Goal: Contribute content: Contribute content

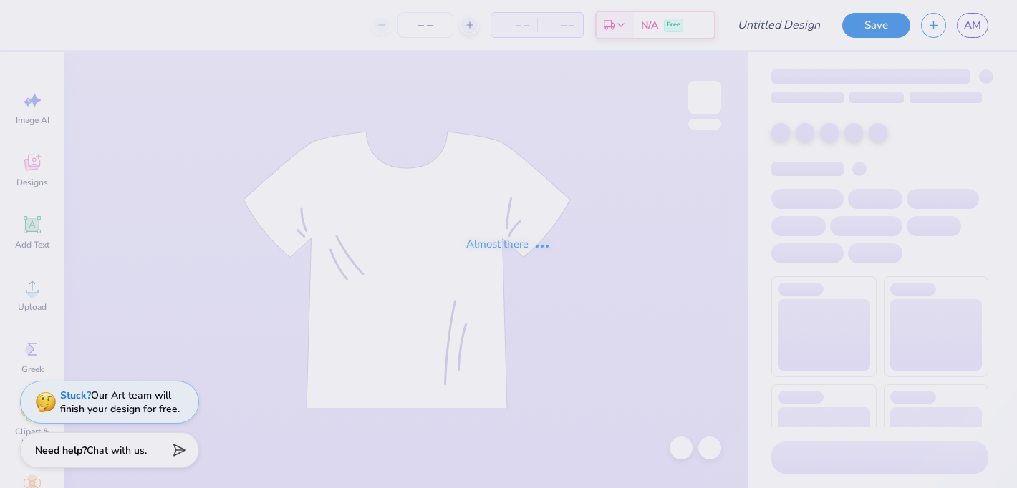
type input "Phi Sig Small Item"
type input "50"
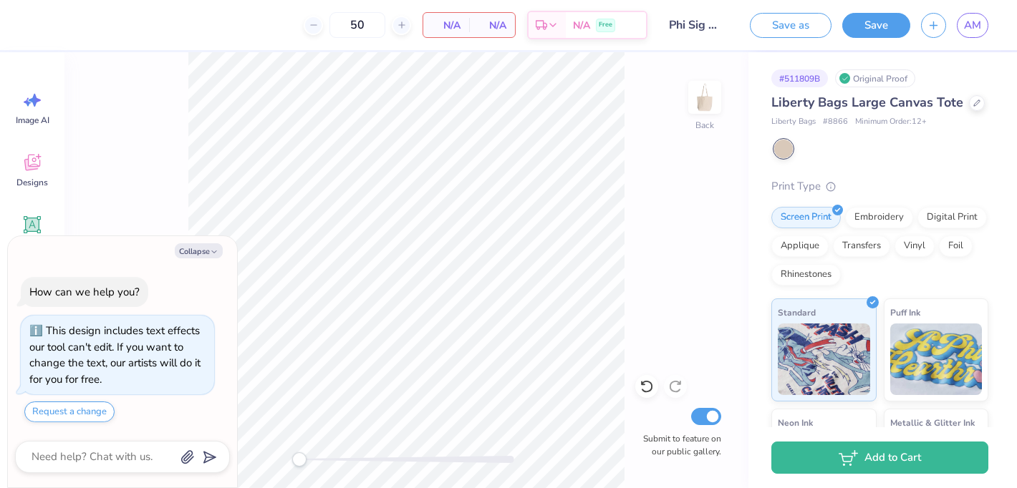
click at [195, 261] on div "Collapse How can we help you? This design includes text effects our tool can't …" at bounding box center [122, 362] width 229 height 252
click at [197, 251] on button "Collapse" at bounding box center [199, 250] width 48 height 15
type textarea "x"
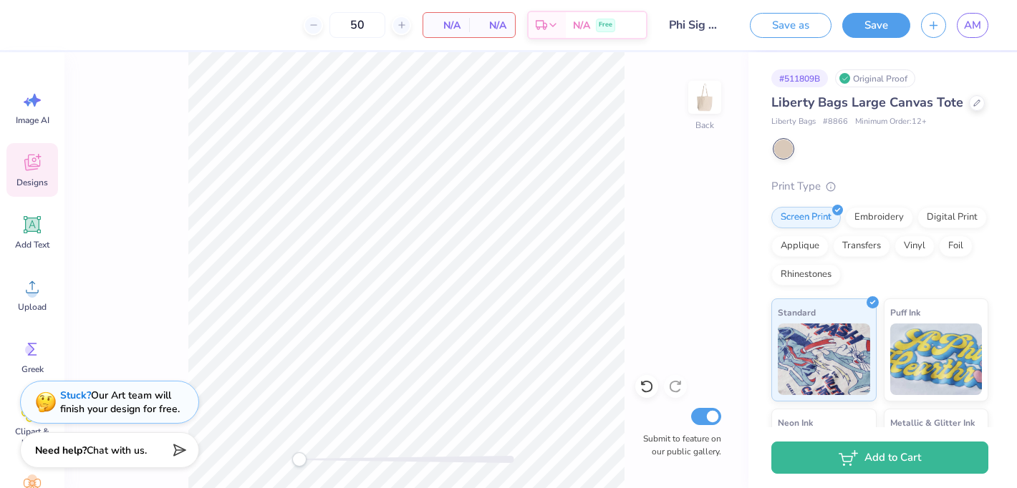
click at [46, 181] on span "Designs" at bounding box center [32, 182] width 32 height 11
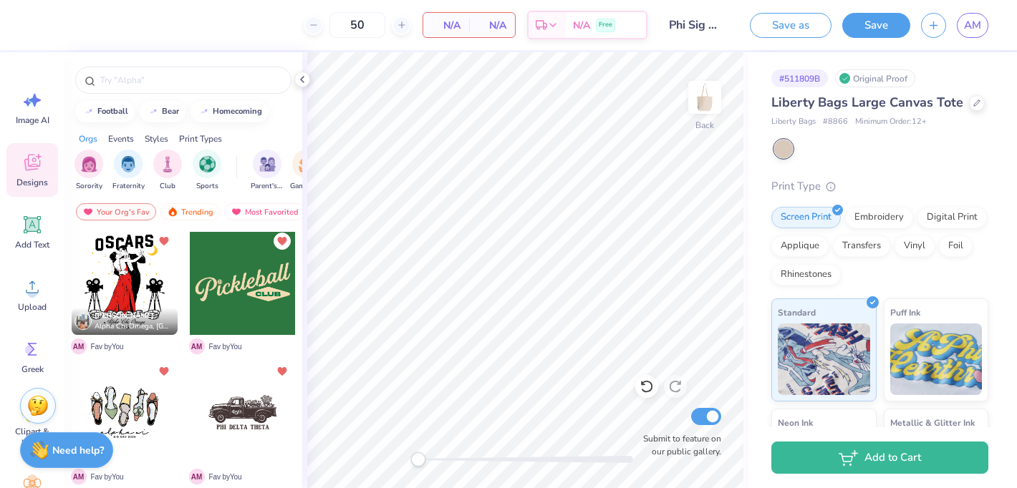
scroll to position [4, 0]
click at [265, 286] on div at bounding box center [243, 281] width 106 height 106
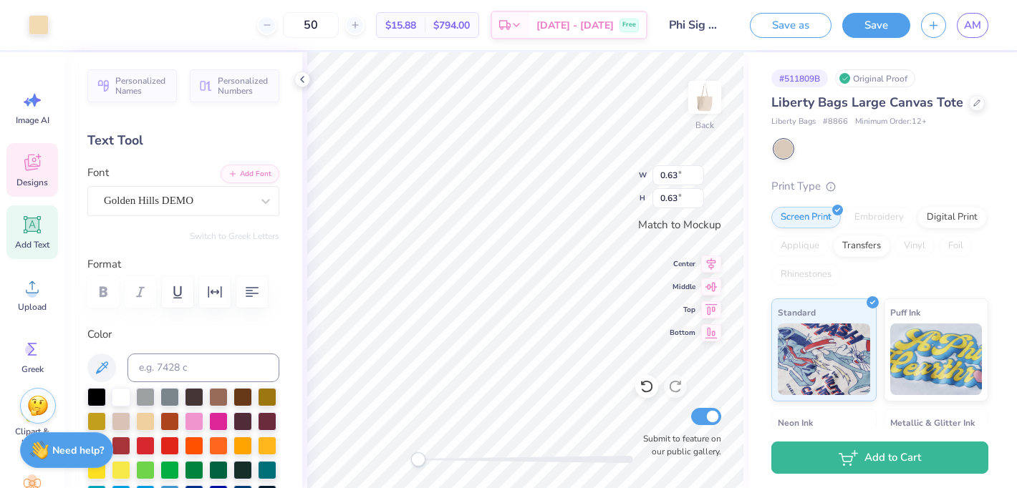
type input "12.31"
type input "5.02"
type textarea "p"
type textarea "Phi Sigma"
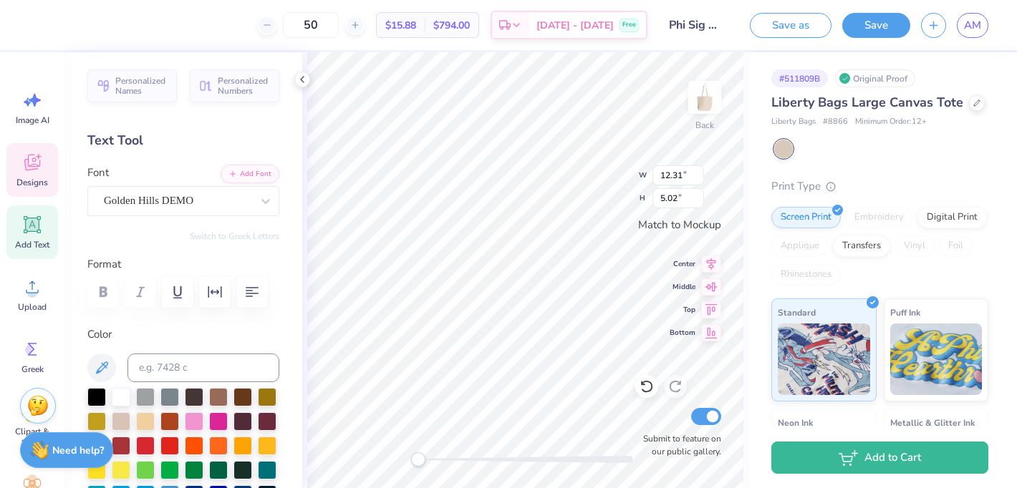
scroll to position [0, 2]
type input "0.63"
click at [196, 471] on div at bounding box center [194, 469] width 19 height 19
click at [217, 473] on div at bounding box center [218, 469] width 19 height 19
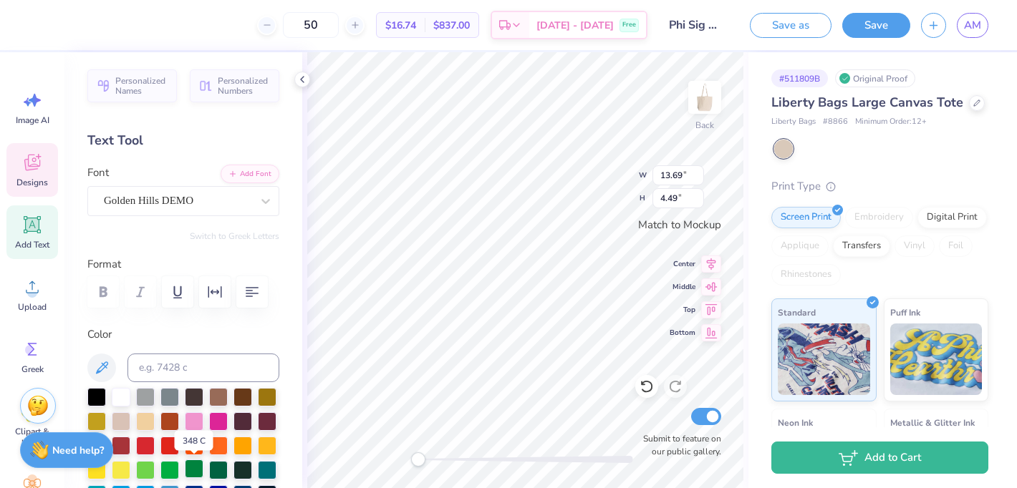
click at [189, 473] on div at bounding box center [194, 469] width 19 height 19
type input "0.54"
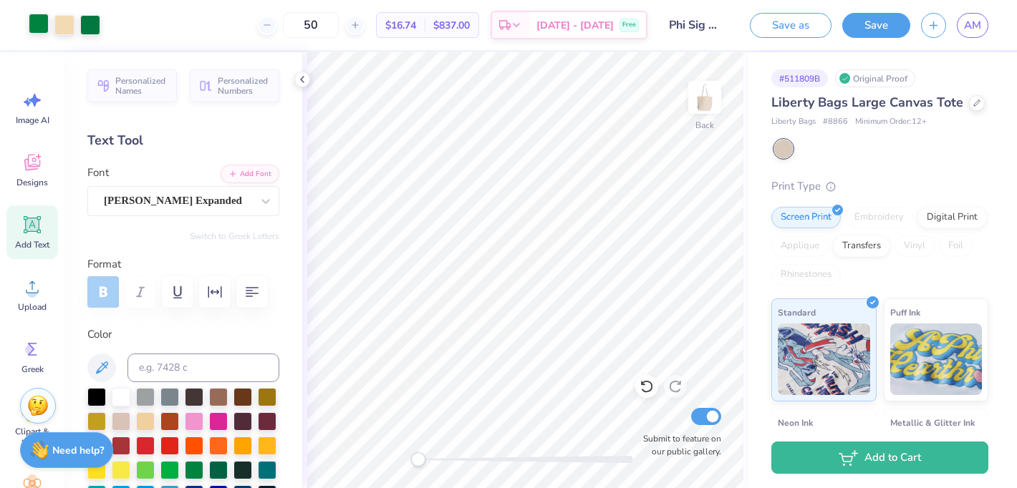
click at [29, 24] on div at bounding box center [39, 24] width 20 height 20
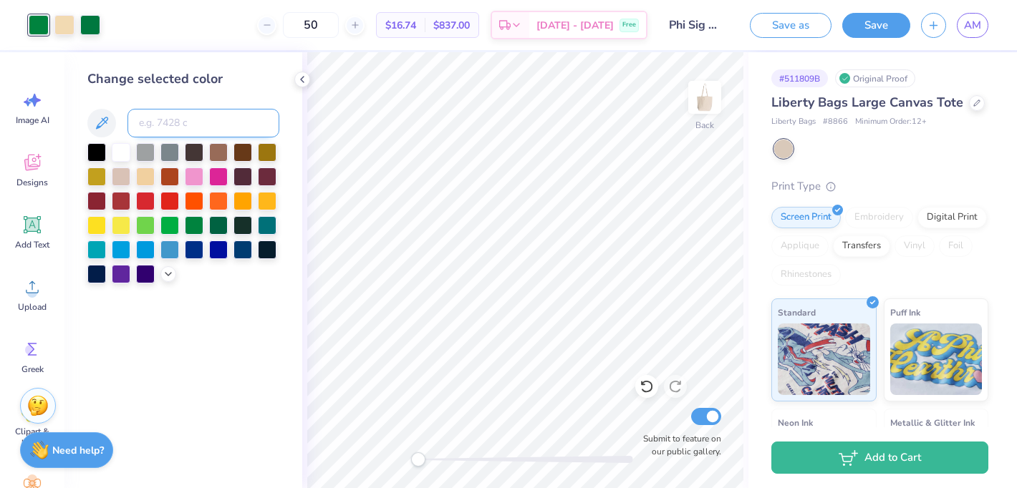
click at [182, 125] on input at bounding box center [203, 123] width 152 height 29
type input "7732"
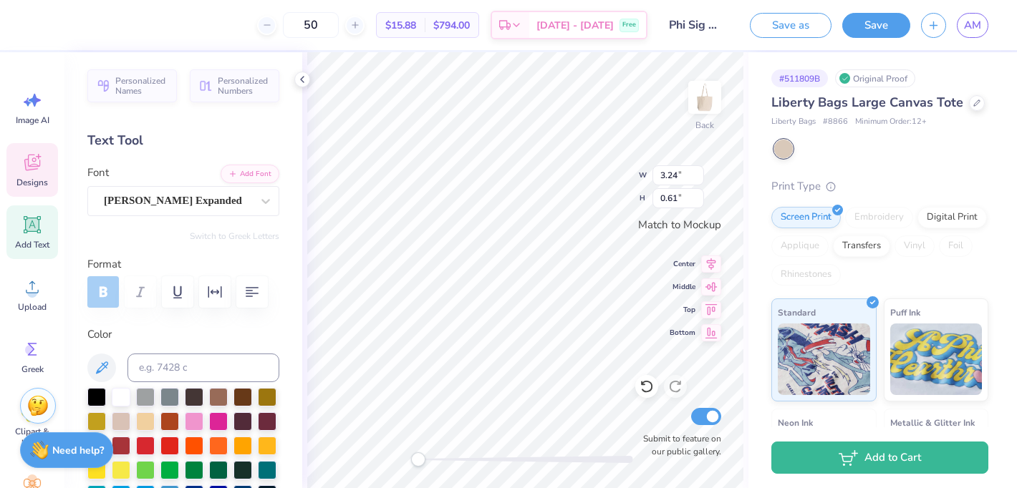
scroll to position [0, 0]
type textarea "E"
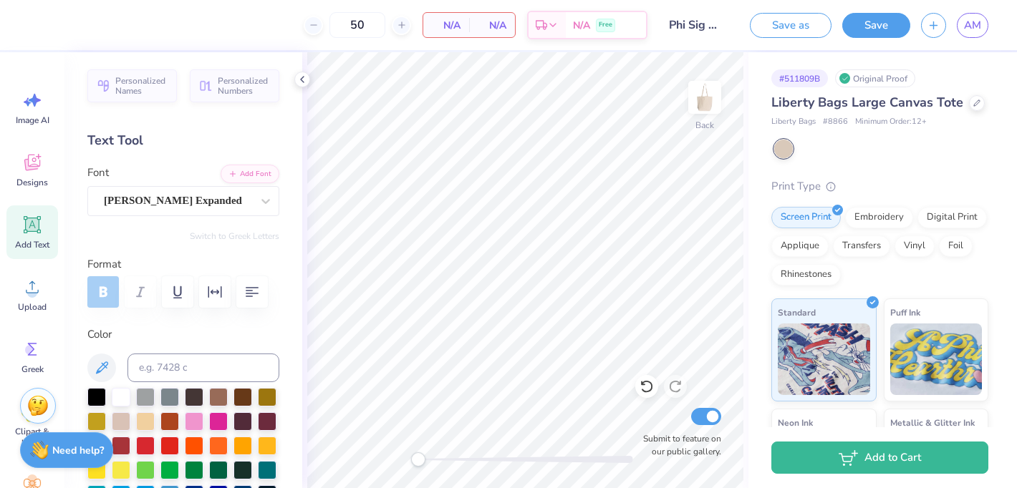
click at [26, 207] on div "Add Text" at bounding box center [32, 233] width 52 height 54
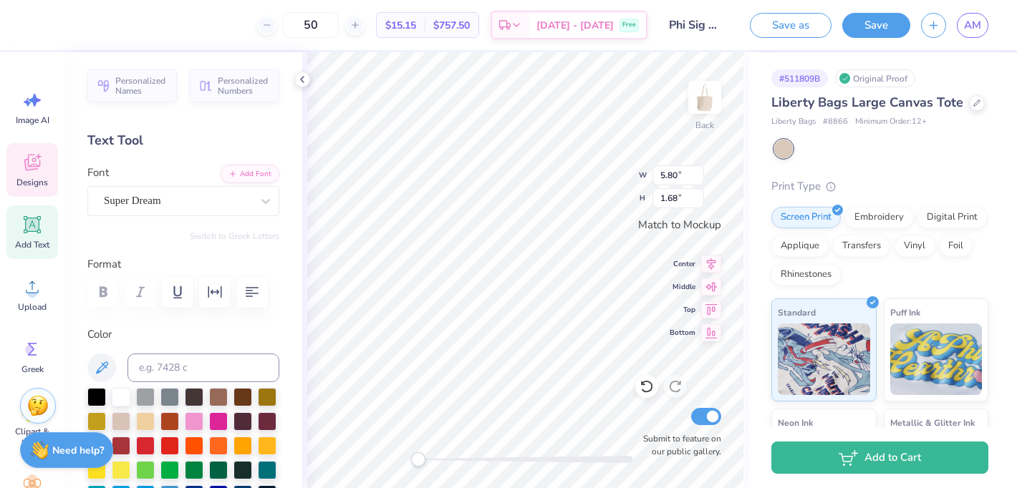
click at [26, 187] on span "Designs" at bounding box center [32, 182] width 32 height 11
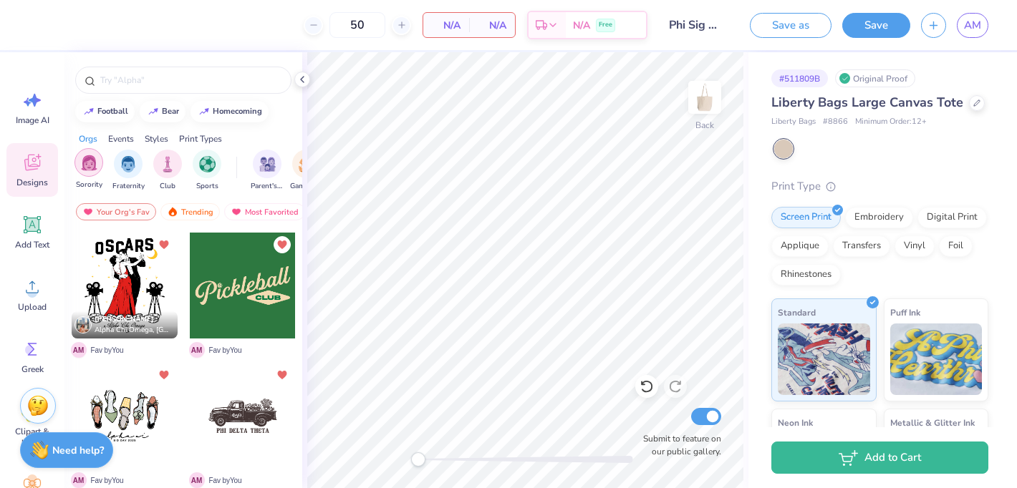
click at [96, 167] on img "filter for Sorority" at bounding box center [89, 163] width 16 height 16
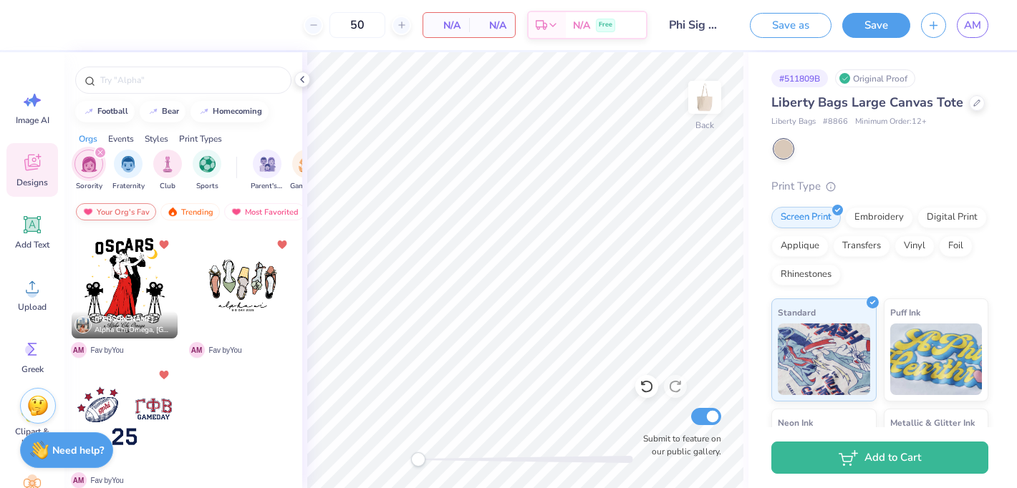
click at [127, 211] on div "Your Org's Fav" at bounding box center [116, 211] width 80 height 17
click at [192, 208] on div "Trending" at bounding box center [189, 211] width 59 height 17
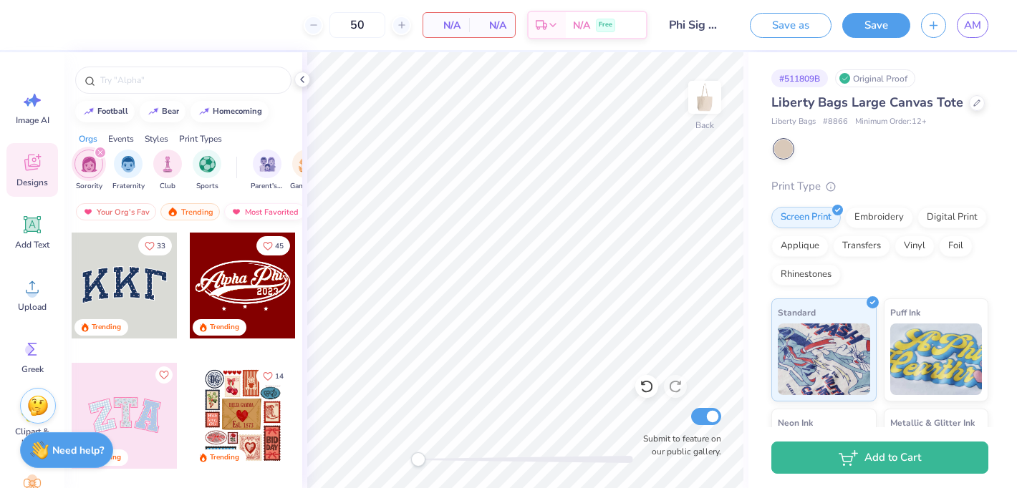
click at [251, 208] on div "Most Favorited" at bounding box center [264, 211] width 81 height 17
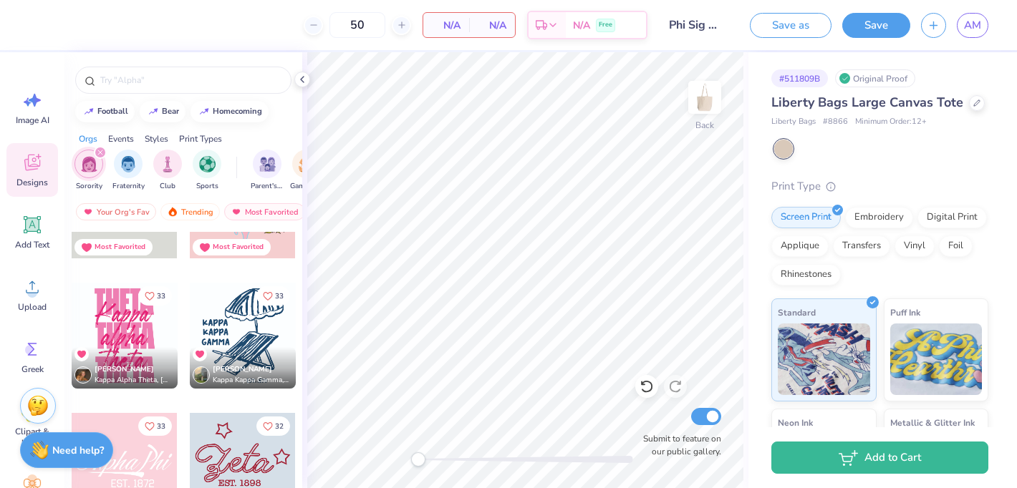
scroll to position [10821, 0]
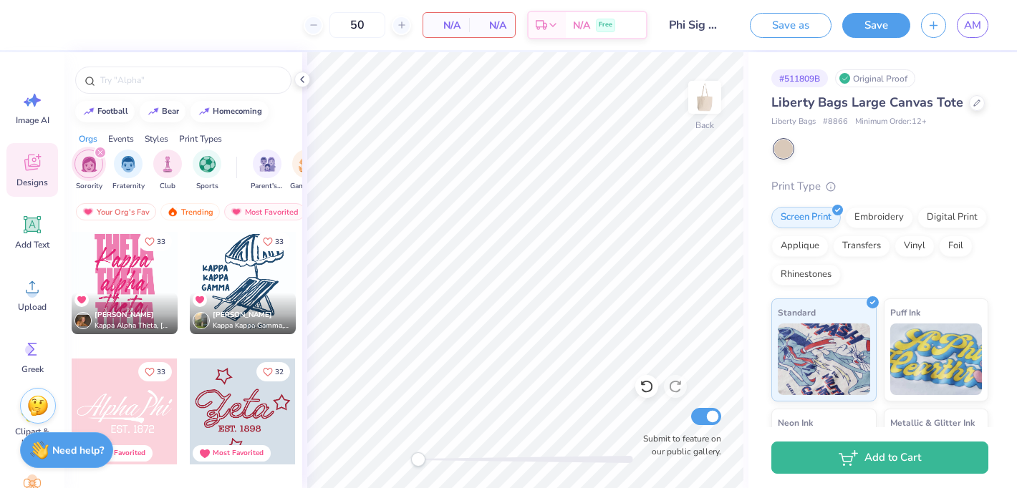
click at [231, 267] on div at bounding box center [243, 281] width 106 height 106
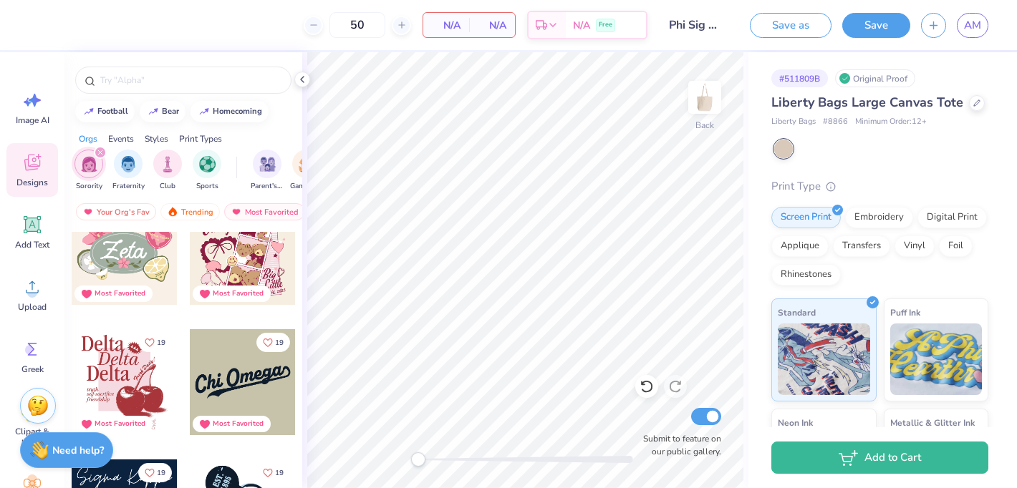
scroll to position [22841, 0]
click at [228, 370] on div at bounding box center [243, 382] width 106 height 106
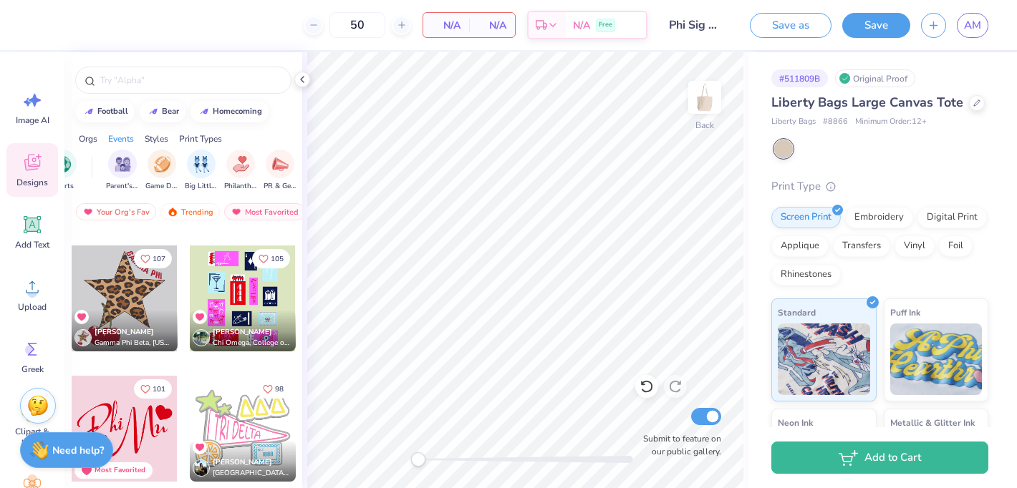
scroll to position [0, 0]
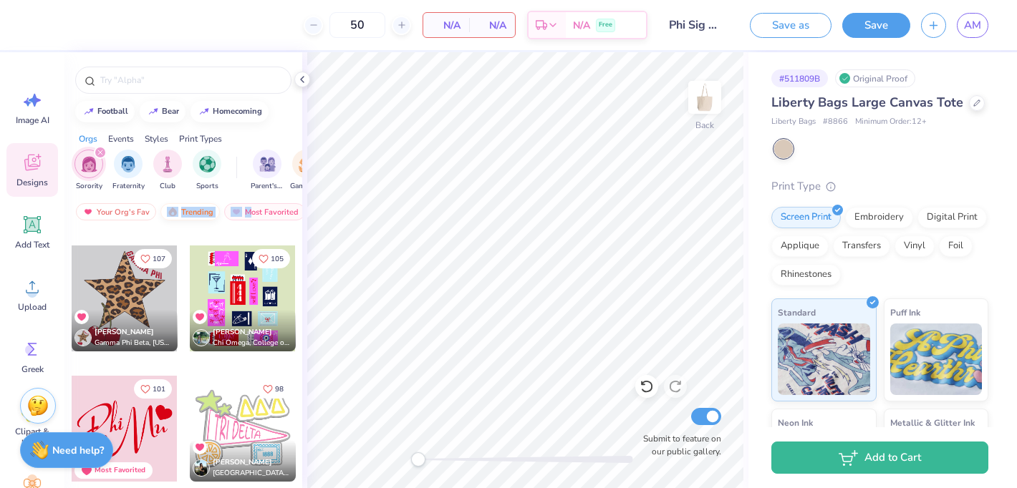
drag, startPoint x: 251, startPoint y: 213, endPoint x: 179, endPoint y: 208, distance: 72.6
click at [179, 208] on div "Your Org's Fav Trending Most Favorited Newest" at bounding box center [183, 215] width 238 height 33
click at [179, 208] on div "Trending" at bounding box center [189, 211] width 59 height 17
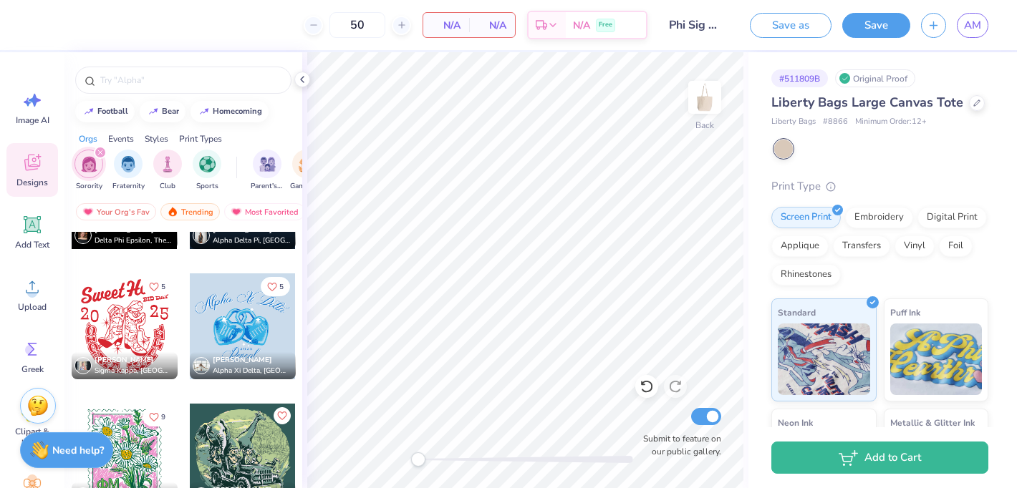
scroll to position [12510, 0]
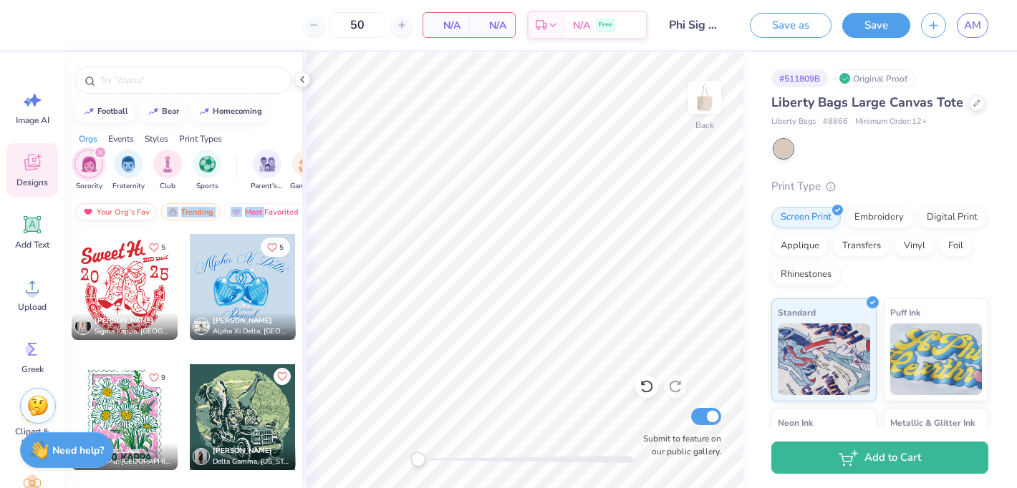
drag, startPoint x: 262, startPoint y: 213, endPoint x: 146, endPoint y: 212, distance: 116.0
click at [146, 212] on div "Your Org's Fav Trending Most Favorited Newest" at bounding box center [183, 215] width 238 height 33
click at [268, 213] on div "Most Favorited" at bounding box center [264, 211] width 81 height 17
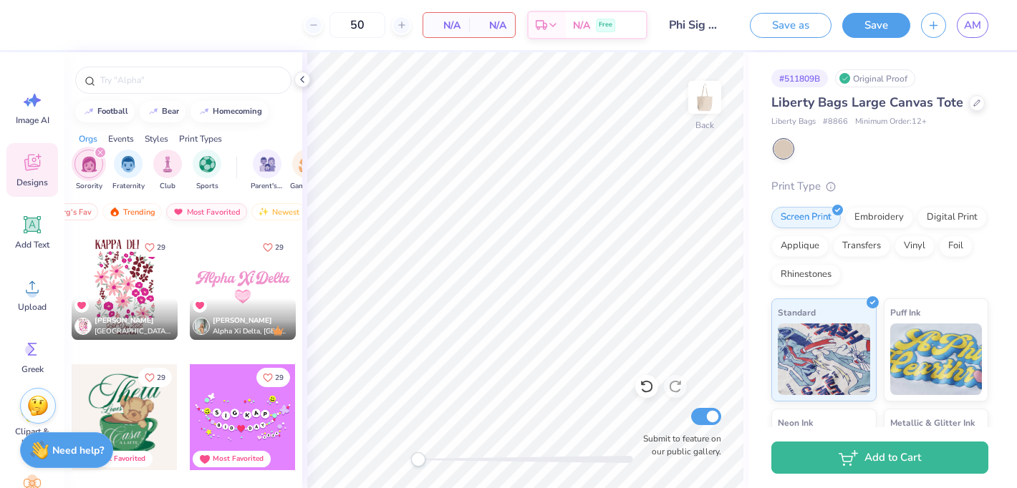
scroll to position [0, 83]
click at [267, 213] on div "Newest" at bounding box center [253, 211] width 54 height 17
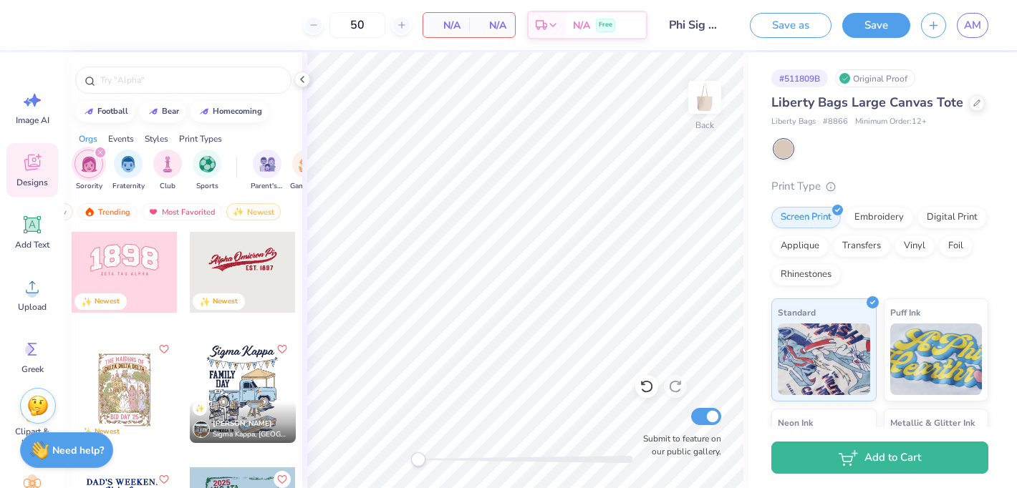
scroll to position [6109, 0]
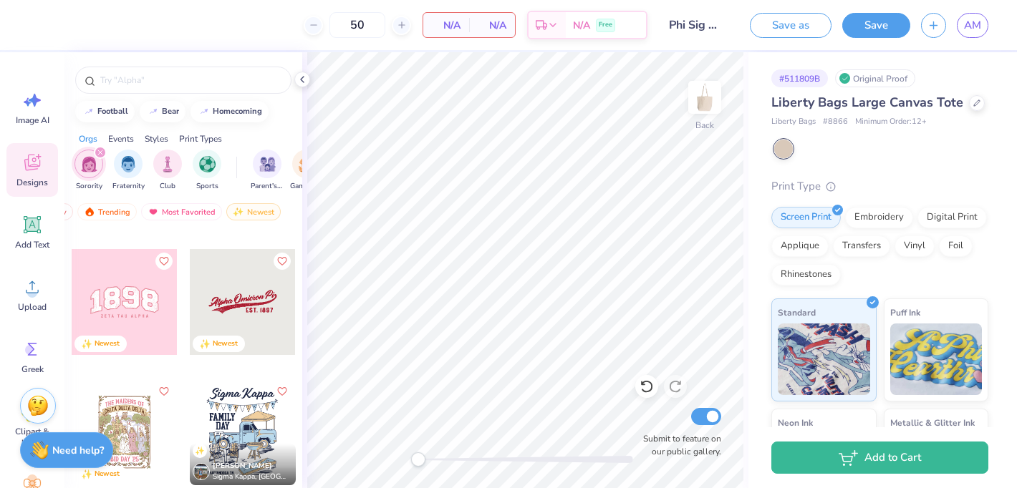
click at [250, 298] on div at bounding box center [243, 302] width 106 height 106
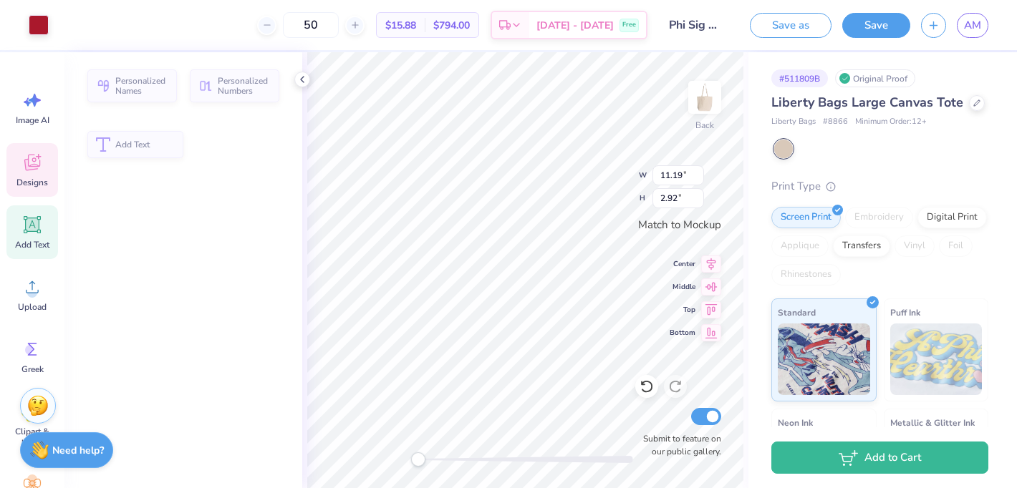
type input "11.19"
type input "2.92"
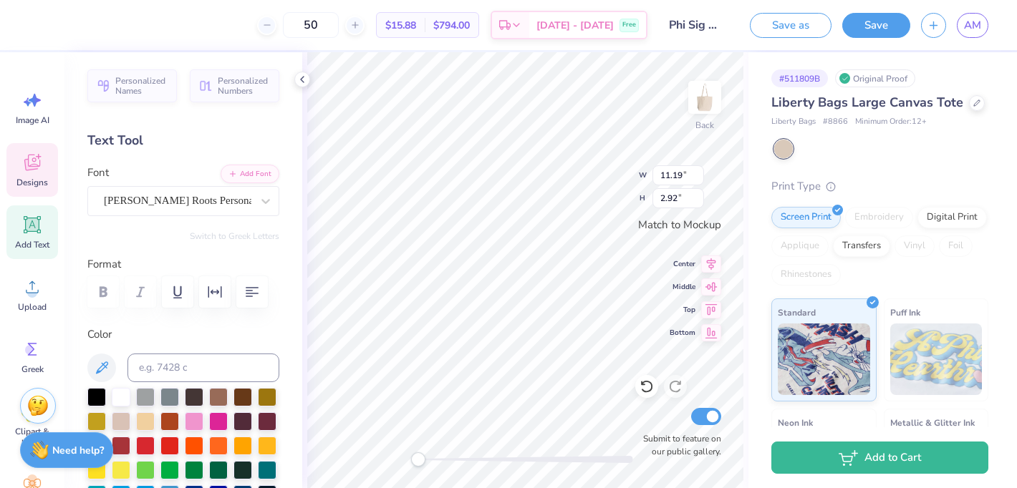
scroll to position [0, 0]
type textarea "Phi Sigma Sigma"
type textarea "est. 1913"
click at [646, 389] on icon at bounding box center [646, 387] width 14 height 14
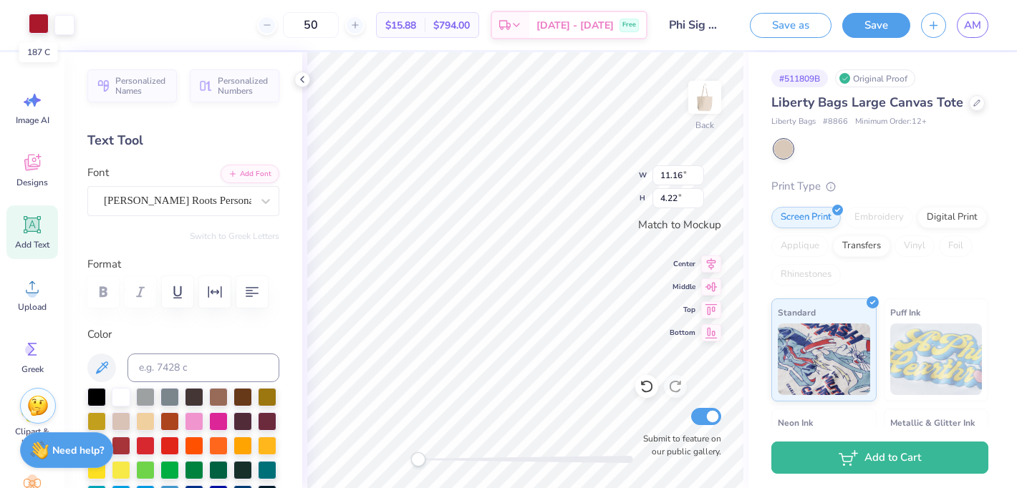
click at [42, 24] on div at bounding box center [39, 24] width 20 height 20
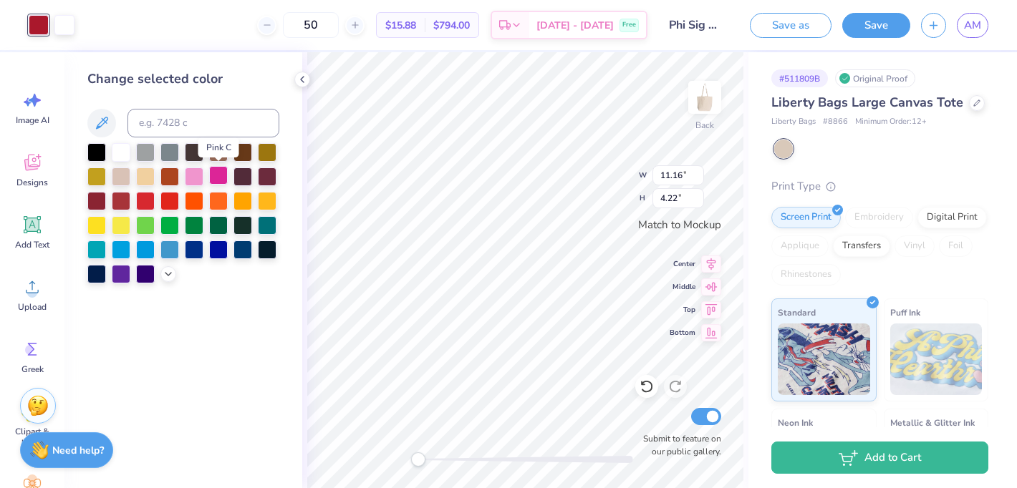
click at [220, 175] on div at bounding box center [218, 175] width 19 height 19
click at [165, 250] on div at bounding box center [169, 248] width 19 height 19
click at [119, 249] on div at bounding box center [121, 248] width 19 height 19
click at [188, 154] on div at bounding box center [194, 151] width 19 height 19
click at [192, 154] on div at bounding box center [194, 151] width 19 height 19
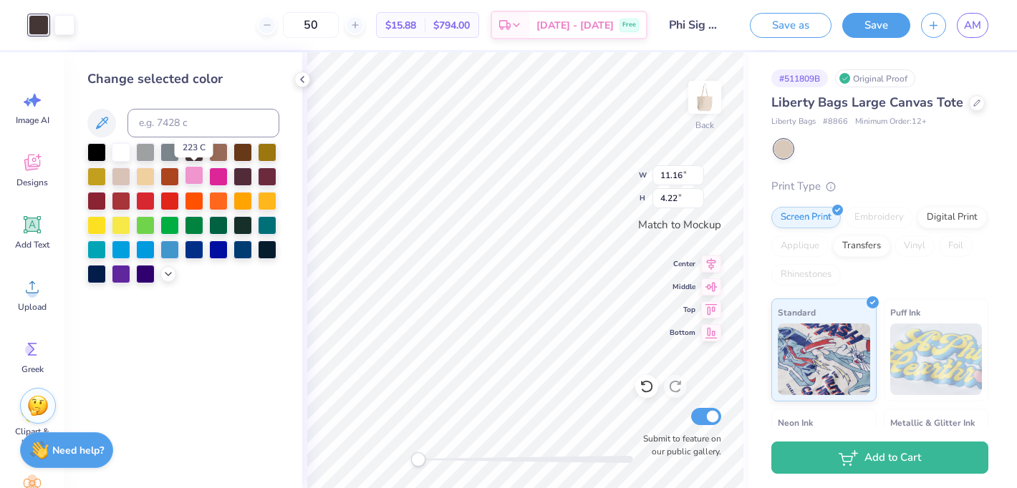
click at [192, 177] on div at bounding box center [194, 175] width 19 height 19
click at [168, 274] on icon at bounding box center [168, 272] width 11 height 11
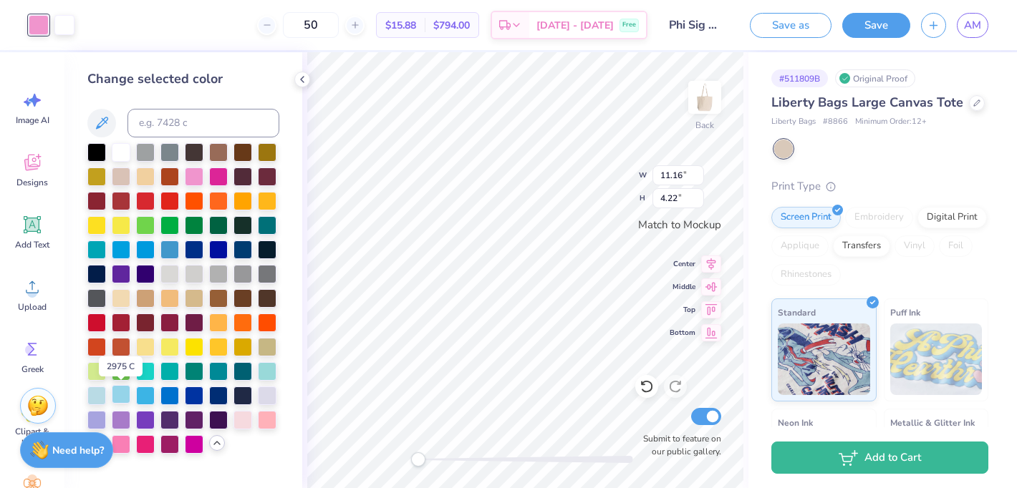
click at [117, 398] on div at bounding box center [121, 394] width 19 height 19
click at [121, 394] on div at bounding box center [121, 394] width 19 height 19
click at [145, 394] on div at bounding box center [145, 394] width 19 height 19
click at [168, 395] on div at bounding box center [169, 394] width 19 height 19
click at [218, 396] on div at bounding box center [218, 394] width 19 height 19
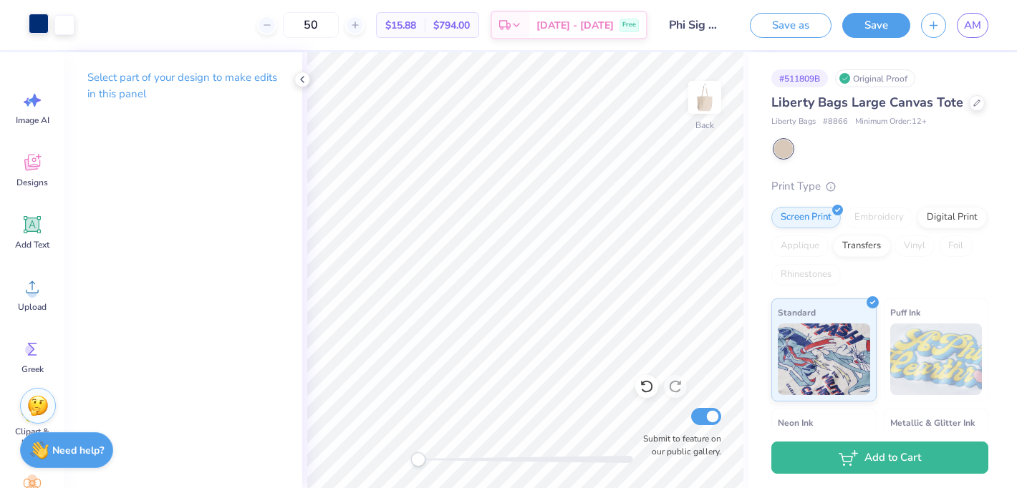
click at [42, 18] on div at bounding box center [39, 24] width 20 height 20
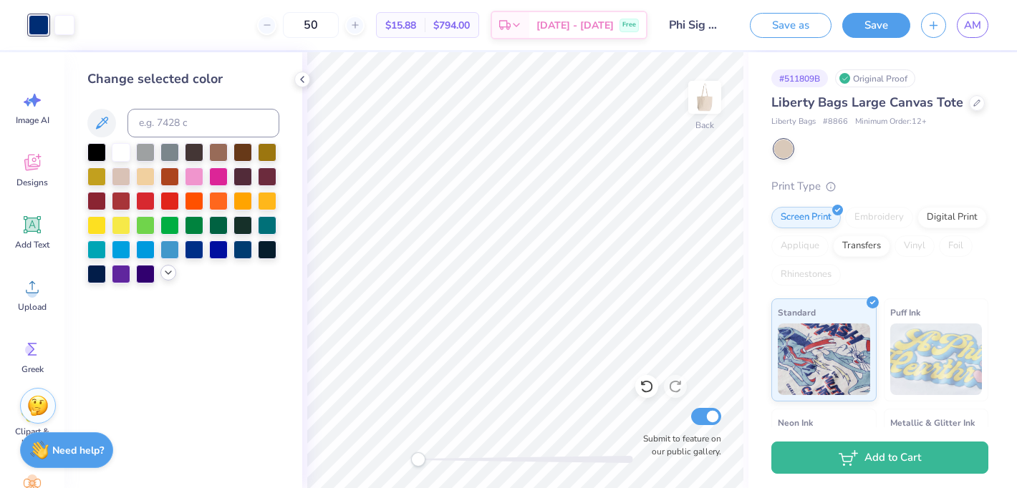
click at [166, 279] on div at bounding box center [168, 273] width 16 height 16
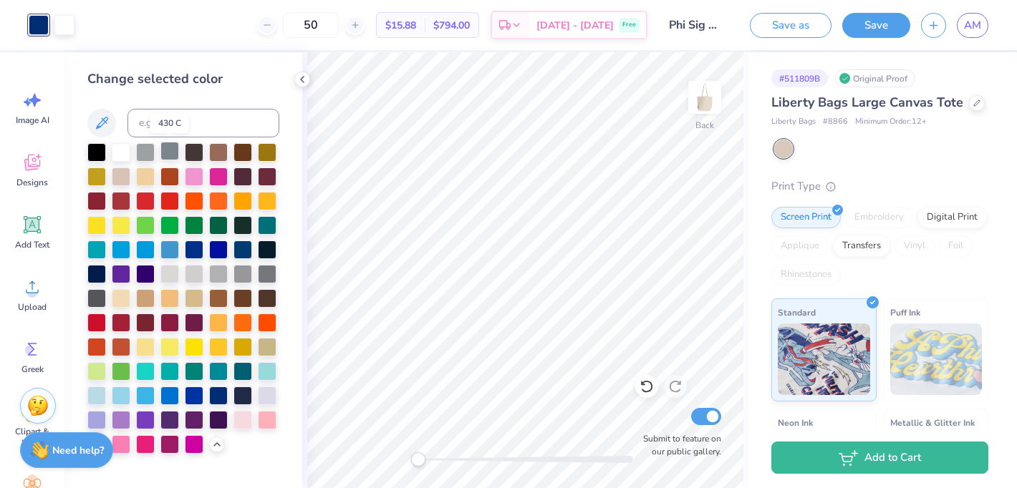
click at [170, 155] on div at bounding box center [169, 151] width 19 height 19
click at [264, 422] on div at bounding box center [267, 419] width 19 height 19
click at [127, 445] on div at bounding box center [121, 443] width 19 height 19
click at [865, 35] on div "Save" at bounding box center [876, 25] width 68 height 25
click at [867, 29] on button "Save" at bounding box center [876, 23] width 68 height 25
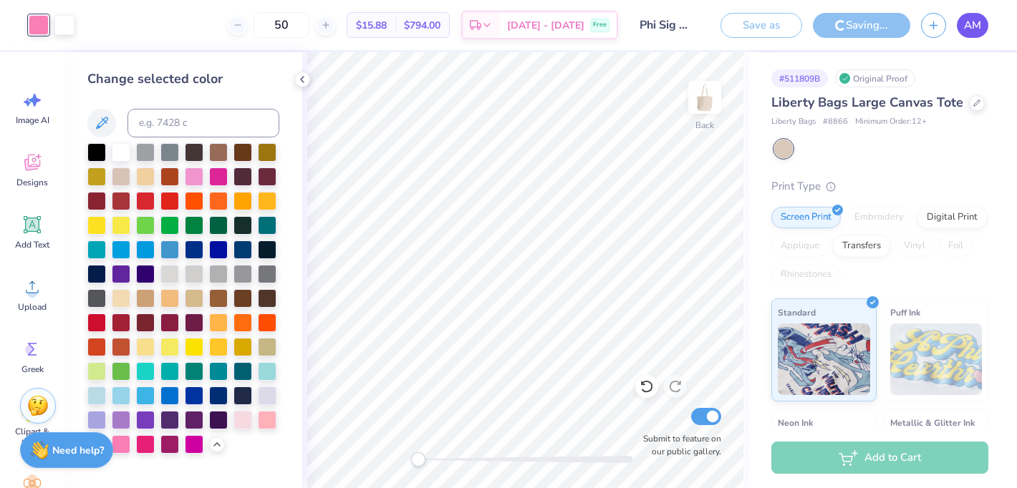
click at [975, 29] on span "AM" at bounding box center [972, 25] width 17 height 16
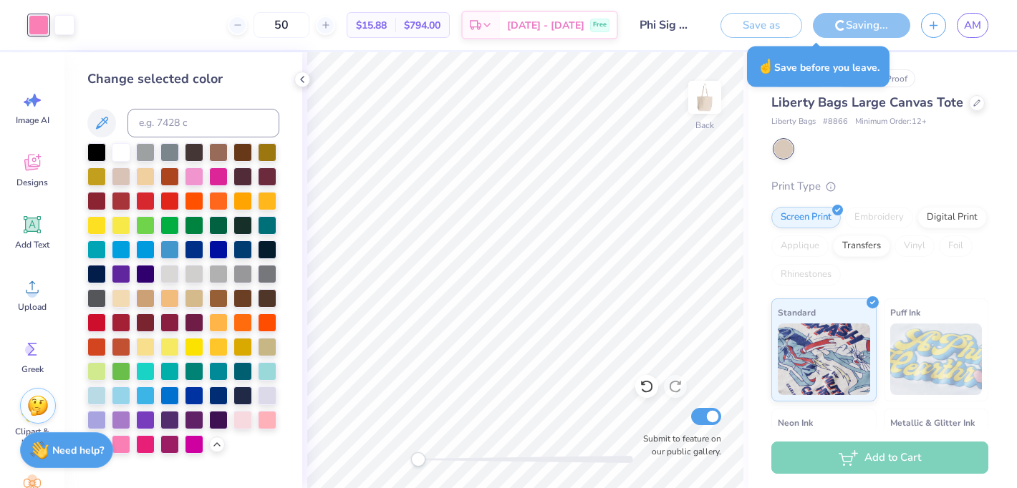
click at [851, 39] on div "Save as Saving... AM" at bounding box center [863, 25] width 307 height 50
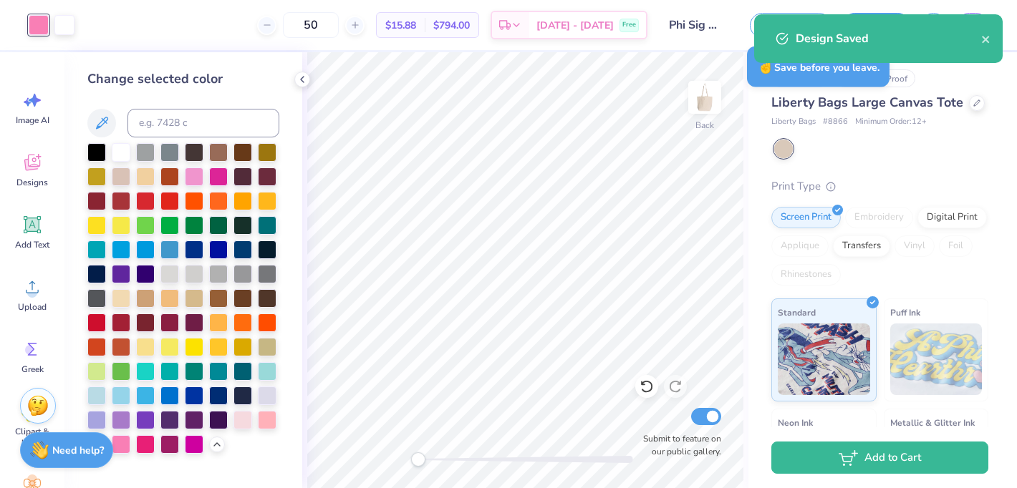
click at [849, 32] on div "Design Saved" at bounding box center [878, 43] width 254 height 65
